Goal: Task Accomplishment & Management: Complete application form

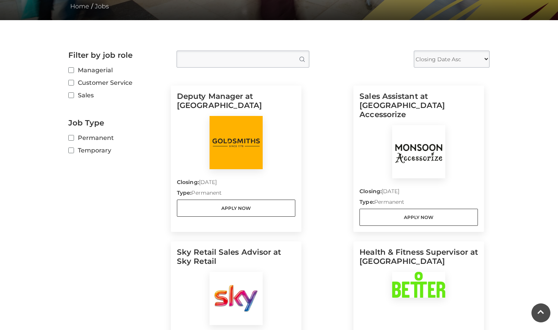
scroll to position [160, 0]
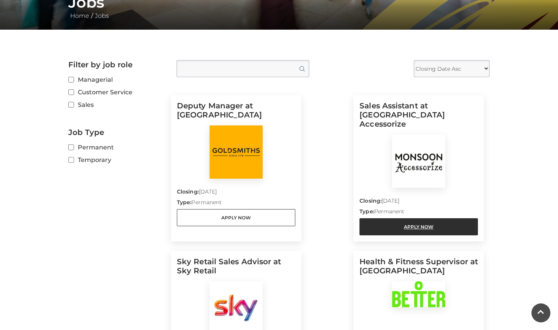
click at [395, 221] on link "Apply Now" at bounding box center [419, 226] width 118 height 17
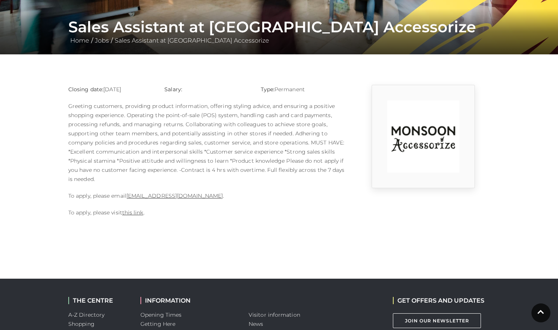
scroll to position [130, 0]
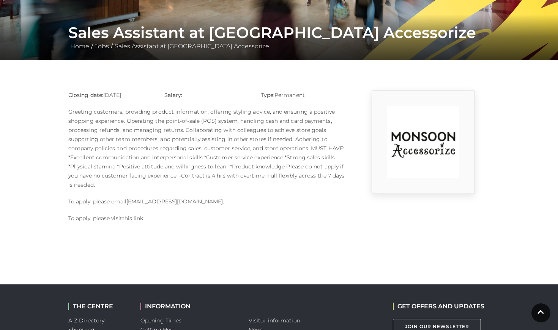
click at [131, 219] on link "this link" at bounding box center [132, 218] width 21 height 7
click at [134, 219] on link "this link" at bounding box center [132, 218] width 21 height 7
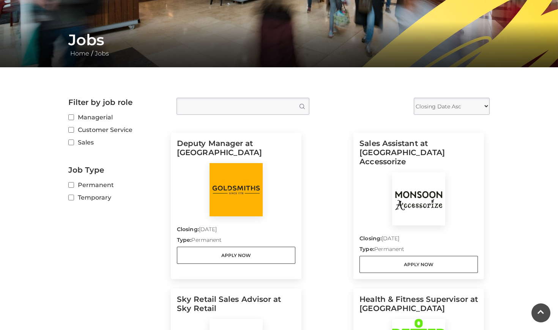
scroll to position [147, 0]
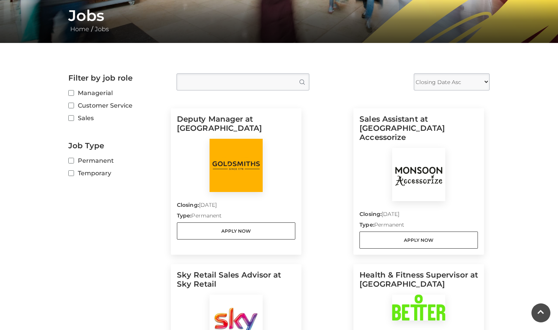
click at [82, 104] on label "Customer Service" at bounding box center [116, 105] width 97 height 9
click at [73, 104] on input "Customer Service" at bounding box center [70, 105] width 5 height 5
checkbox input "true"
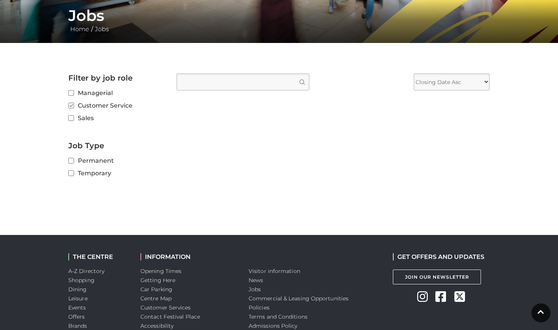
click at [71, 119] on input "Sales" at bounding box center [70, 118] width 5 height 5
checkbox input "true"
checkbox input "false"
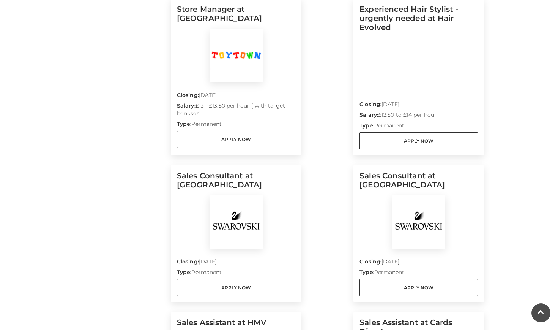
scroll to position [529, 0]
